Goal: Task Accomplishment & Management: Manage account settings

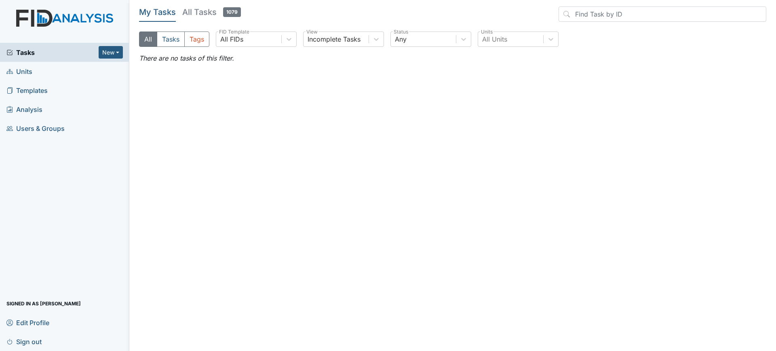
click at [210, 23] on header "My Tasks All Tasks 1079" at bounding box center [452, 15] width 627 height 19
click at [204, 20] on link "All Tasks 1079" at bounding box center [211, 13] width 59 height 15
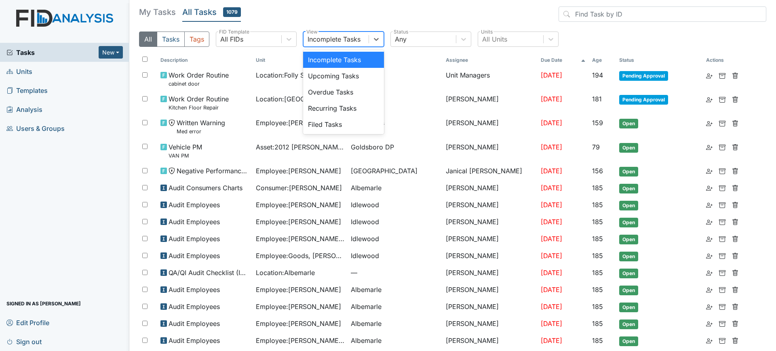
click at [334, 42] on div "Incomplete Tasks" at bounding box center [333, 39] width 53 height 10
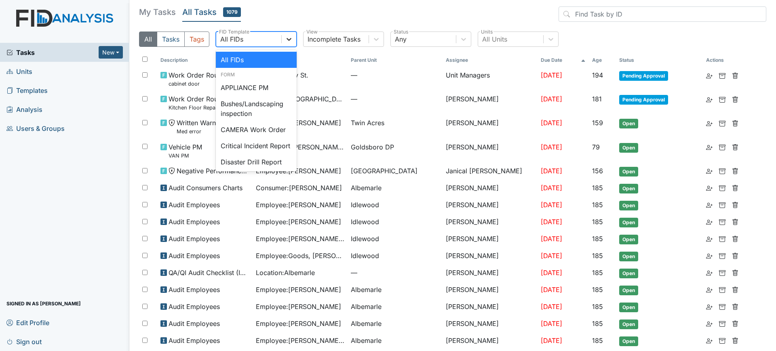
click at [283, 38] on div at bounding box center [289, 39] width 15 height 15
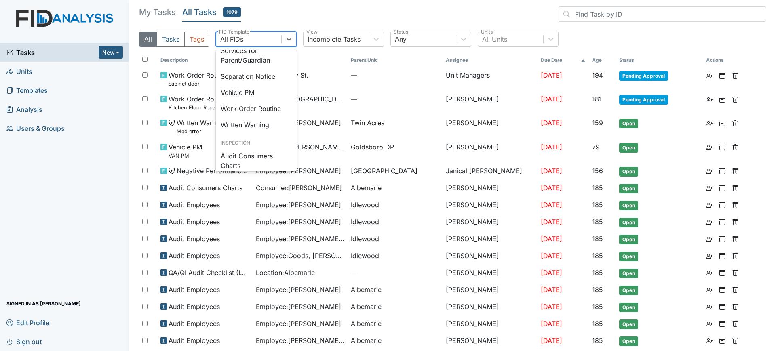
scroll to position [358, 0]
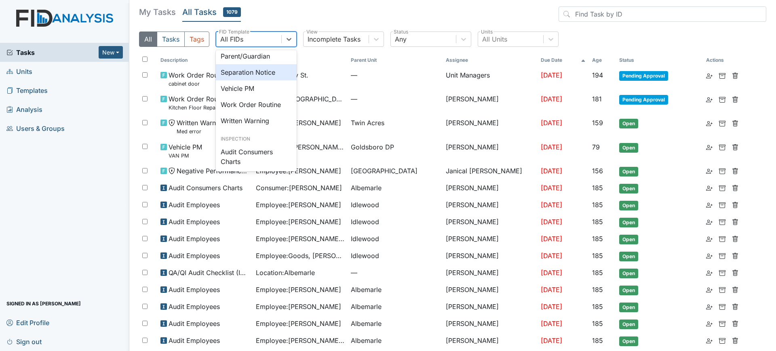
click at [266, 80] on div "Separation Notice" at bounding box center [256, 72] width 81 height 16
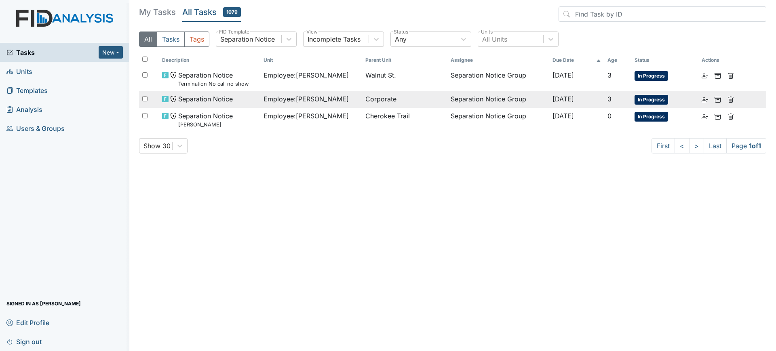
click at [416, 96] on span "Corporate" at bounding box center [404, 99] width 79 height 10
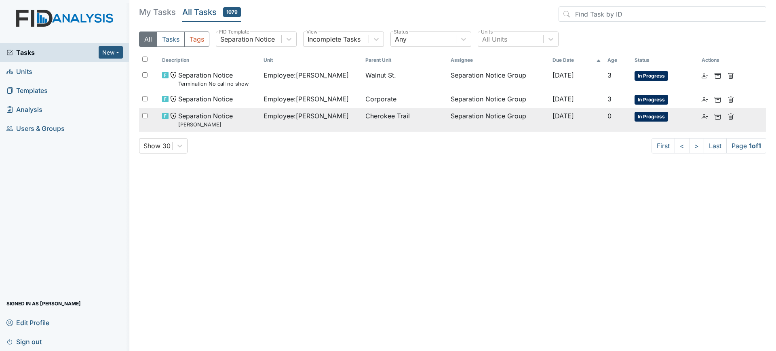
click at [353, 115] on td "Employee : Massie, Daryl" at bounding box center [311, 120] width 102 height 24
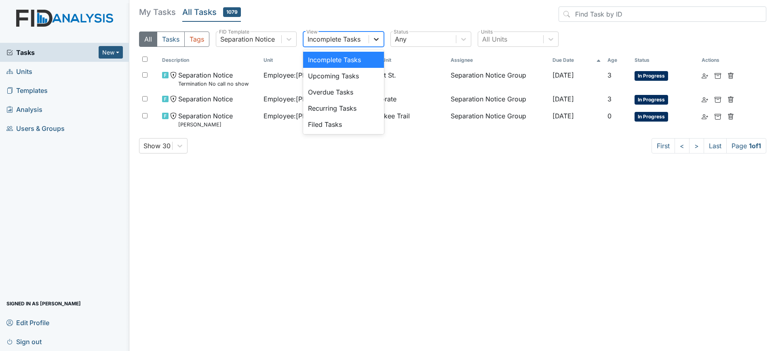
click at [375, 38] on icon at bounding box center [376, 39] width 5 height 3
click at [358, 126] on div "Filed Tasks" at bounding box center [343, 124] width 81 height 16
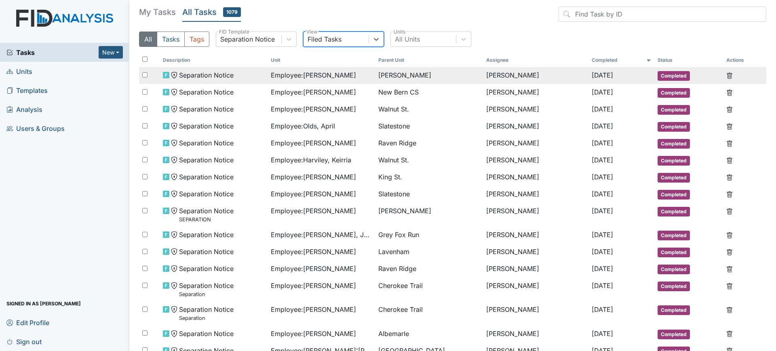
click at [338, 73] on span "Employee : McGee, Ebony" at bounding box center [313, 75] width 85 height 10
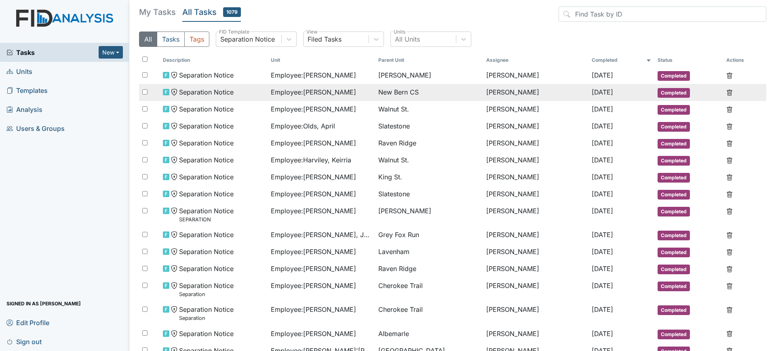
click at [355, 95] on span "Employee : Cuthbertson, Kimberly" at bounding box center [313, 92] width 85 height 10
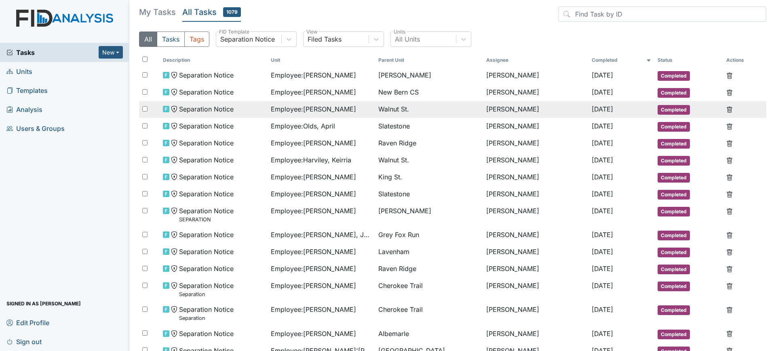
click at [356, 113] on div "Employee : Davis, Karen" at bounding box center [321, 109] width 101 height 10
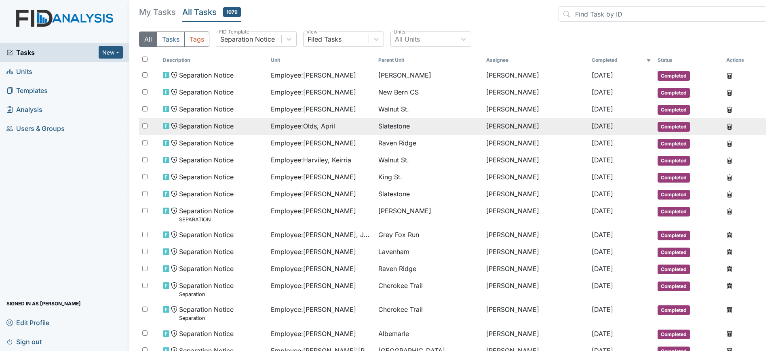
click at [351, 122] on div "Employee : Olds, April" at bounding box center [321, 126] width 101 height 10
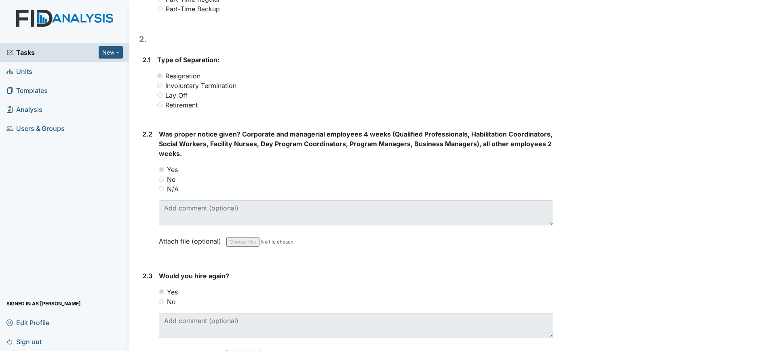
scroll to position [578, 0]
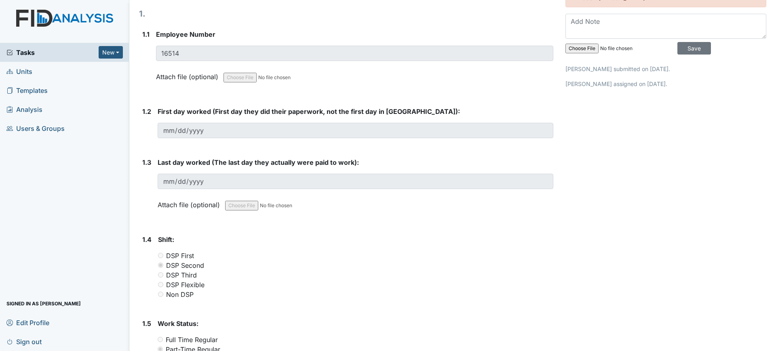
scroll to position [126, 0]
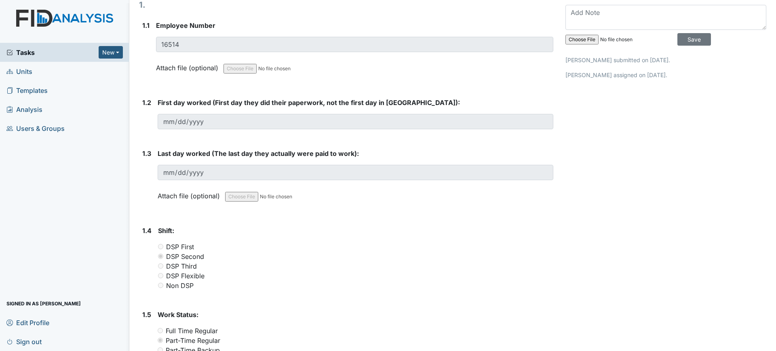
click at [573, 263] on div "Resolve Archive Task × Are you sure you want to archive this task? It will appe…" at bounding box center [665, 346] width 213 height 932
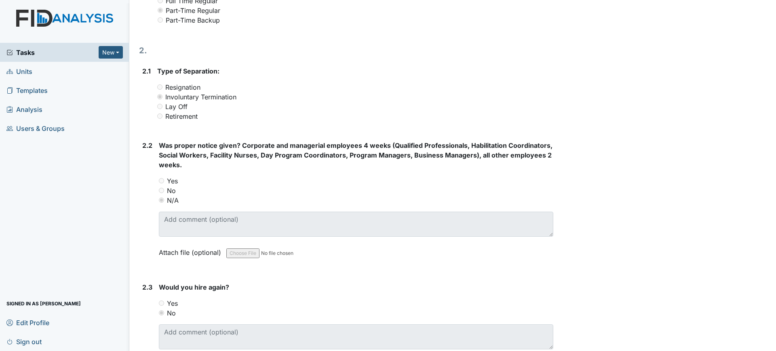
scroll to position [457, 0]
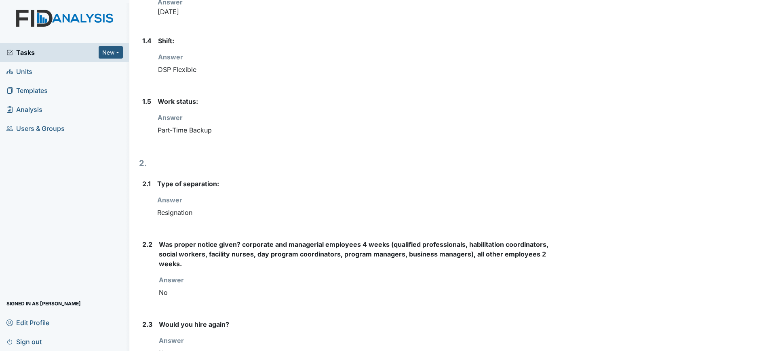
scroll to position [351, 0]
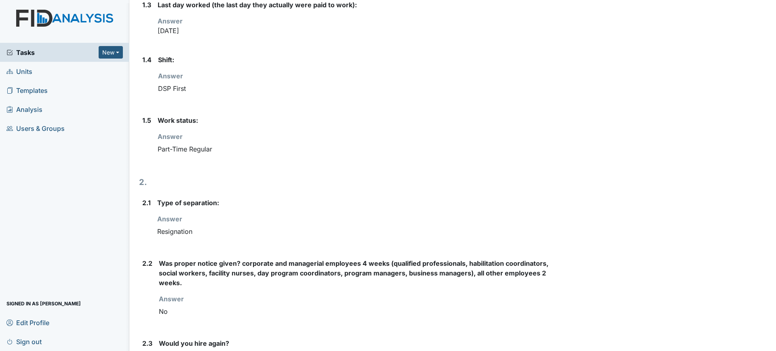
scroll to position [370, 0]
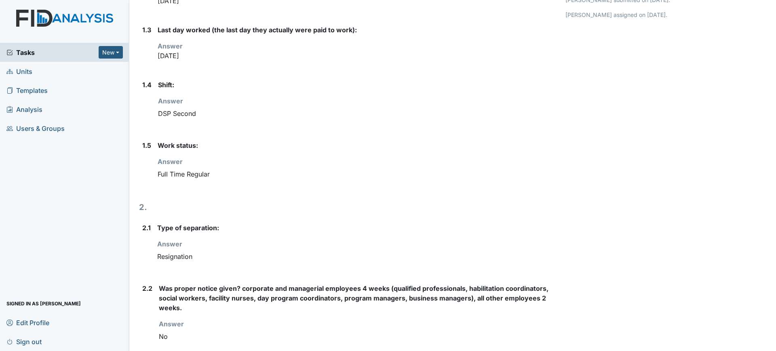
scroll to position [351, 0]
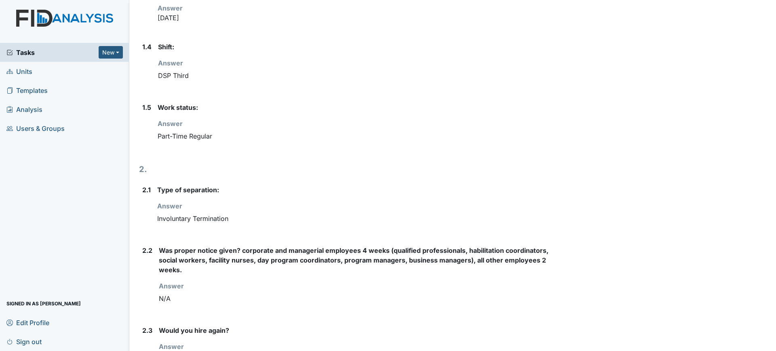
scroll to position [351, 0]
